Goal: Information Seeking & Learning: Learn about a topic

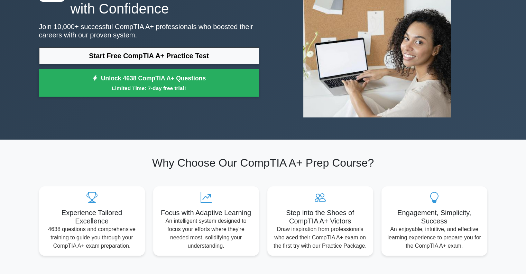
scroll to position [79, 0]
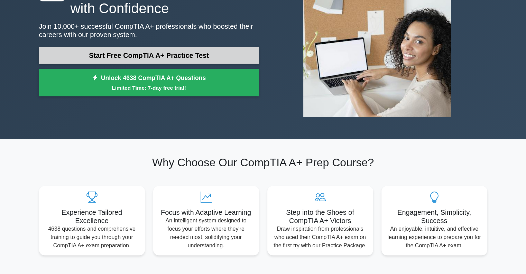
click at [199, 61] on link "Start Free CompTIA A+ Practice Test" at bounding box center [149, 55] width 220 height 17
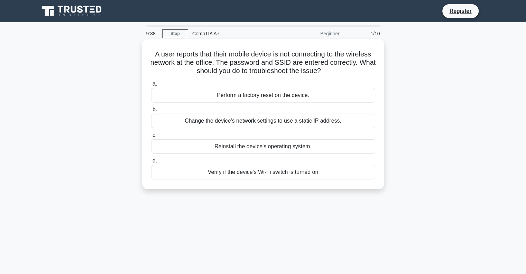
click at [274, 175] on div "Verify if the device's Wi-Fi switch is turned on" at bounding box center [263, 172] width 224 height 15
click at [151, 163] on input "d. Verify if the device's Wi-Fi switch is turned on" at bounding box center [151, 161] width 0 height 4
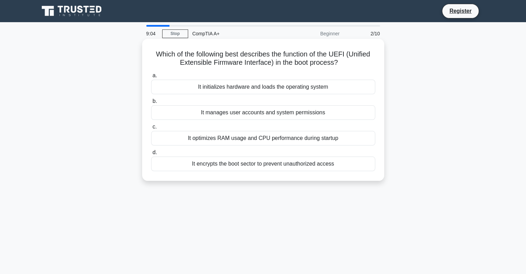
click at [264, 91] on div "It initializes hardware and loads the operating system" at bounding box center [263, 87] width 224 height 15
click at [151, 78] on input "a. It initializes hardware and loads the operating system" at bounding box center [151, 75] width 0 height 4
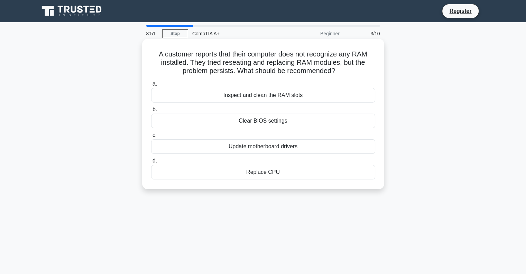
click at [267, 92] on div "Inspect and clean the RAM slots" at bounding box center [263, 95] width 224 height 15
click at [151, 86] on input "a. Inspect and clean the RAM slots" at bounding box center [151, 84] width 0 height 4
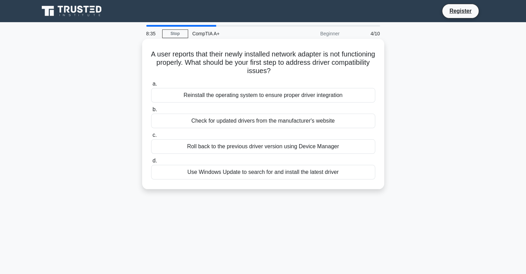
click at [237, 121] on div "Check for updated drivers from the manufacturer's website" at bounding box center [263, 121] width 224 height 15
click at [151, 112] on input "b. Check for updated drivers from the manufacturer's website" at bounding box center [151, 109] width 0 height 4
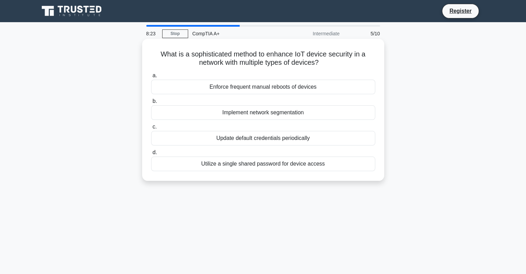
click at [300, 165] on div "Utilize a single shared password for device access" at bounding box center [263, 163] width 224 height 15
click at [151, 155] on input "d. Utilize a single shared password for device access" at bounding box center [151, 152] width 0 height 4
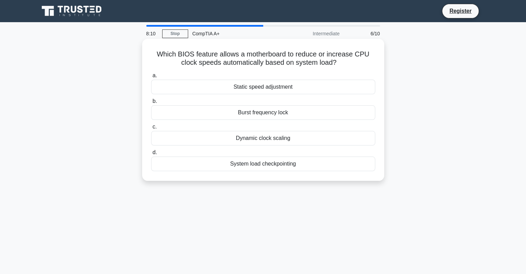
click at [285, 87] on div "Static speed adjustment" at bounding box center [263, 87] width 224 height 15
click at [151, 78] on input "a. Static speed adjustment" at bounding box center [151, 75] width 0 height 4
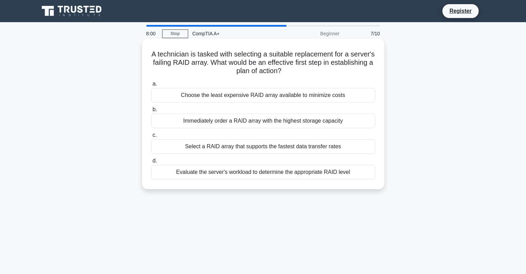
click at [269, 123] on div "Immediately order a RAID array with the highest storage capacity" at bounding box center [263, 121] width 224 height 15
click at [151, 112] on input "b. Immediately order a RAID array with the highest storage capacity" at bounding box center [151, 109] width 0 height 4
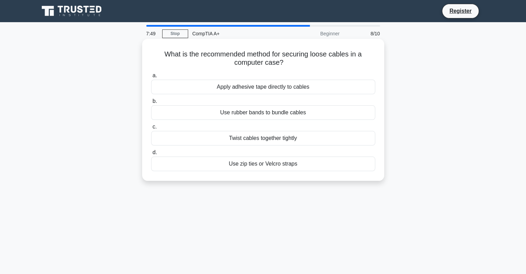
click at [264, 118] on div "Use rubber bands to bundle cables" at bounding box center [263, 112] width 224 height 15
click at [151, 103] on input "b. Use rubber bands to bundle cables" at bounding box center [151, 101] width 0 height 4
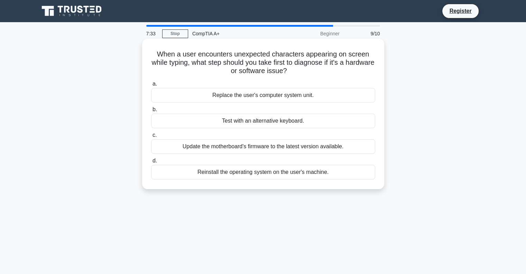
click at [233, 123] on div "Test with an alternative keyboard." at bounding box center [263, 121] width 224 height 15
click at [151, 112] on input "b. Test with an alternative keyboard." at bounding box center [151, 109] width 0 height 4
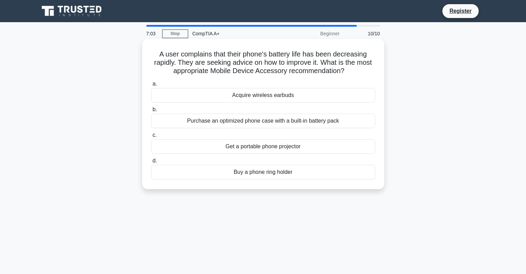
click at [327, 121] on div "Purchase an optimized phone case with a built-in battery pack" at bounding box center [263, 121] width 224 height 15
click at [151, 112] on input "b. Purchase an optimized phone case with a built-in battery pack" at bounding box center [151, 109] width 0 height 4
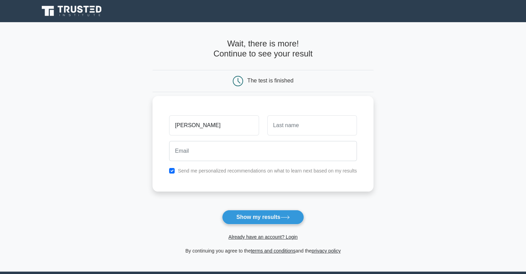
type input "[PERSON_NAME]"
click at [296, 126] on input "text" at bounding box center [313, 125] width 90 height 20
type input "Baichoo"
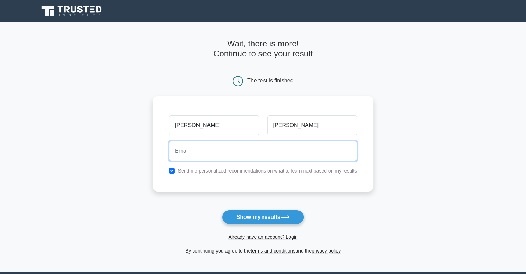
click at [288, 152] on input "email" at bounding box center [263, 151] width 188 height 20
type input "luxmeeta.baichoo@pwc.com"
click at [222, 210] on button "Show my results" at bounding box center [263, 217] width 82 height 15
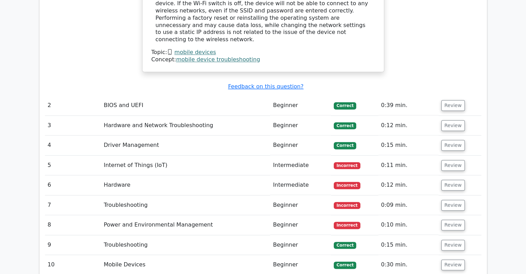
scroll to position [798, 0]
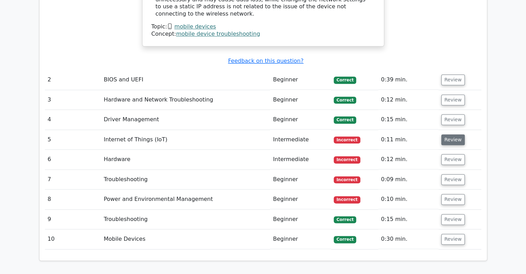
click at [454, 134] on button "Review" at bounding box center [454, 139] width 24 height 11
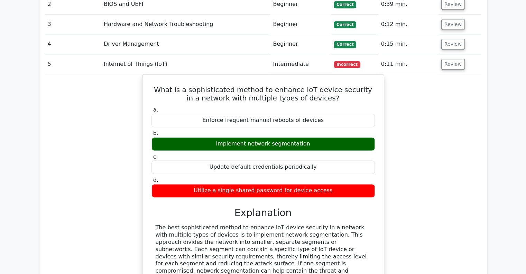
scroll to position [874, 0]
click at [440, 54] on td "Review" at bounding box center [460, 64] width 43 height 20
click at [444, 59] on button "Review" at bounding box center [454, 64] width 24 height 11
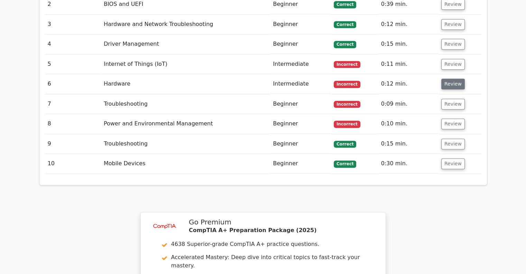
click at [443, 79] on button "Review" at bounding box center [454, 84] width 24 height 11
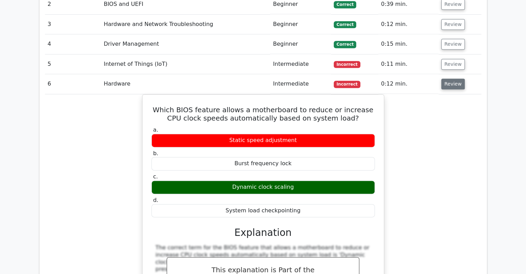
click at [457, 79] on button "Review" at bounding box center [454, 84] width 24 height 11
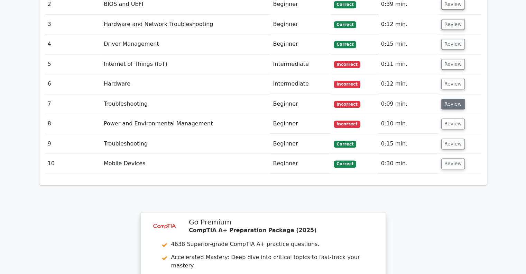
click at [444, 99] on button "Review" at bounding box center [454, 104] width 24 height 11
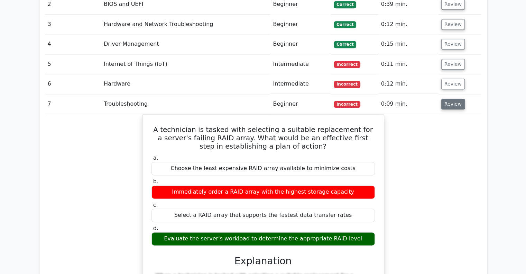
click at [449, 99] on button "Review" at bounding box center [454, 104] width 24 height 11
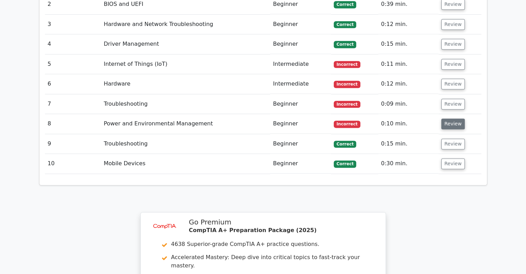
click at [451, 118] on button "Review" at bounding box center [454, 123] width 24 height 11
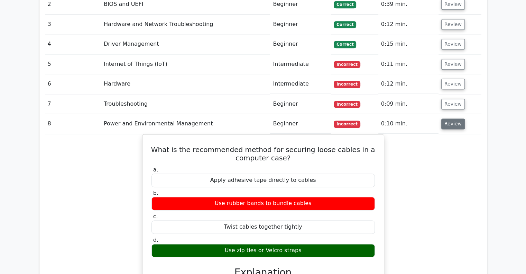
click at [449, 118] on button "Review" at bounding box center [454, 123] width 24 height 11
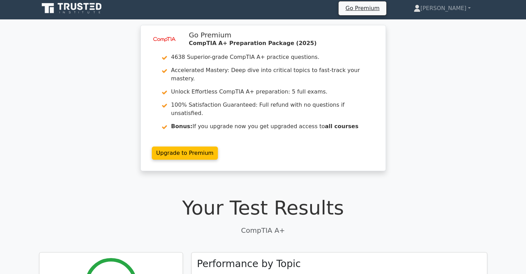
scroll to position [0, 0]
